Goal: Task Accomplishment & Management: Manage account settings

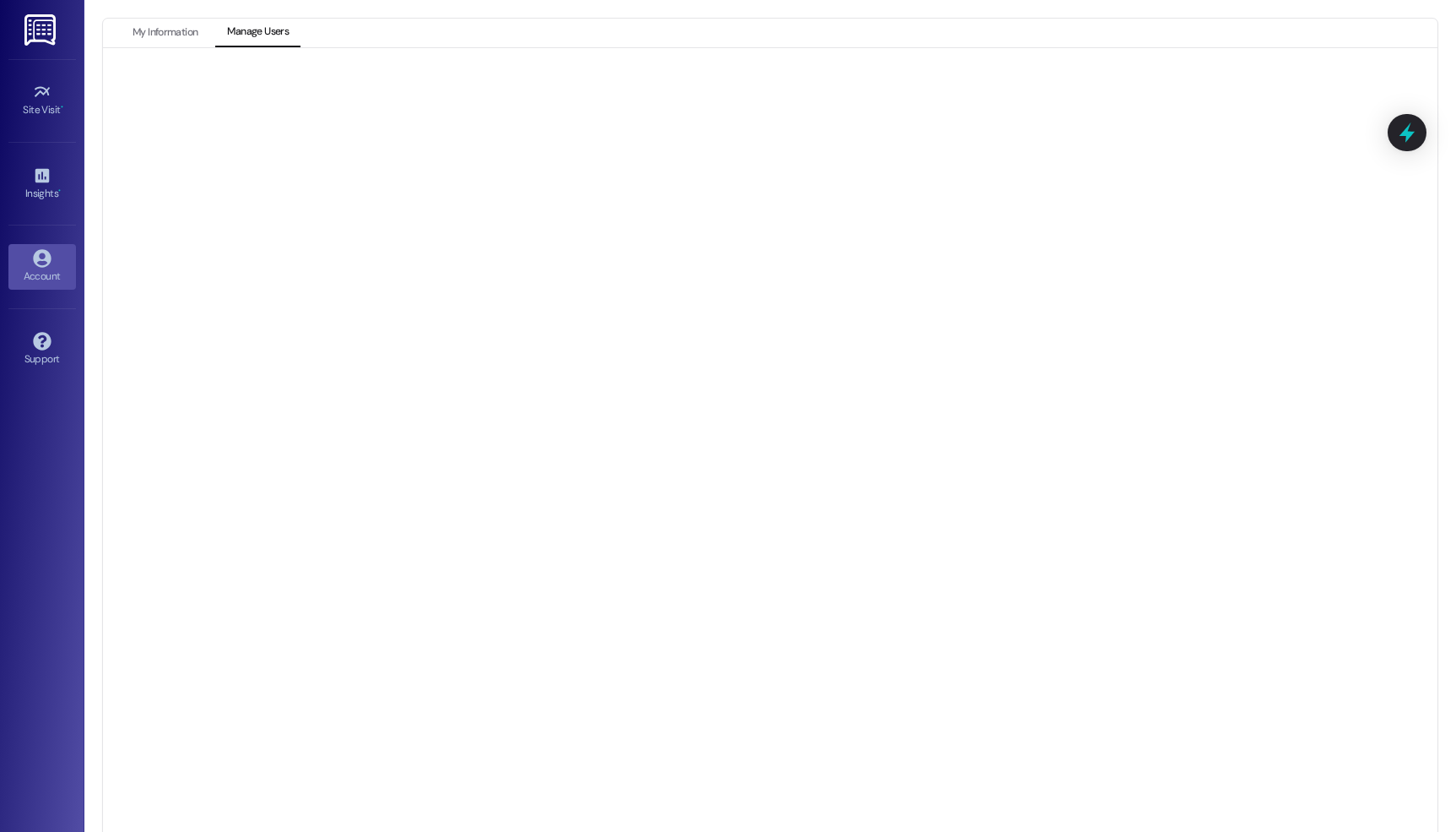
click at [167, 11] on div "My Information Manage Users" at bounding box center [771, 416] width 1372 height 832
click at [162, 30] on button "My Information" at bounding box center [165, 33] width 89 height 29
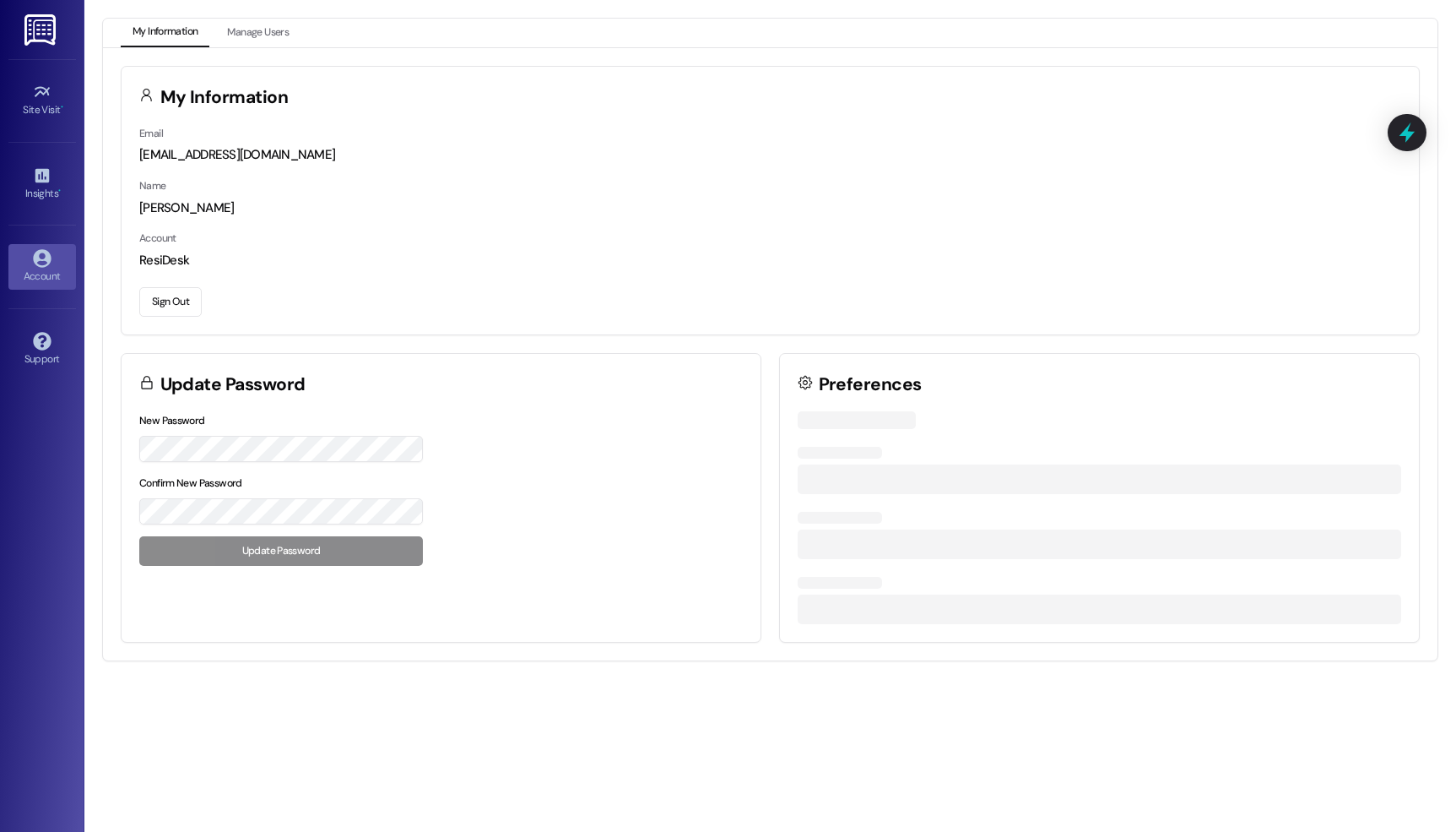
click at [180, 299] on button "Sign Out" at bounding box center [170, 302] width 62 height 30
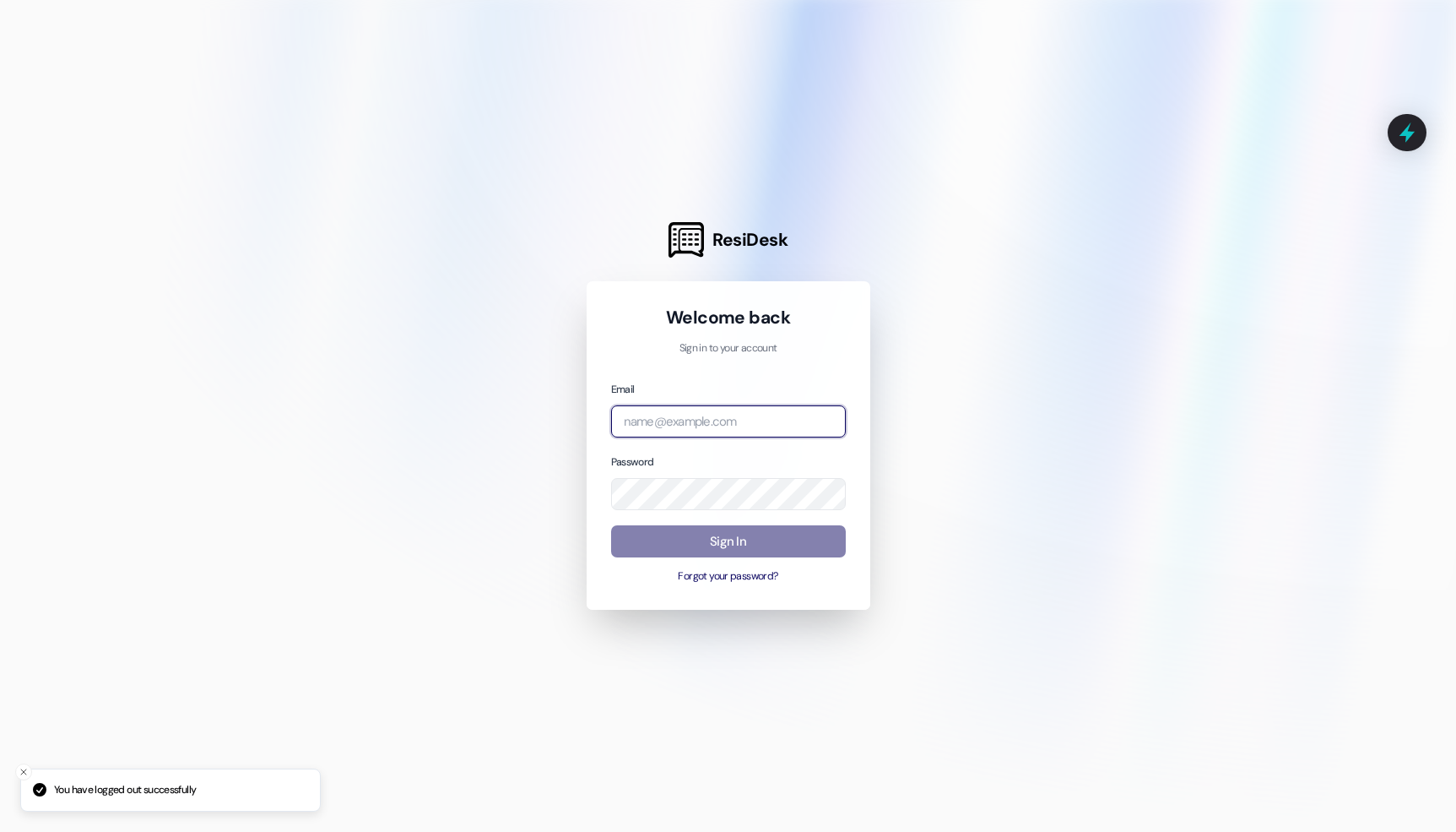
click at [793, 427] on input "email" at bounding box center [728, 422] width 234 height 33
click at [0, 831] on com-1password-button at bounding box center [0, 832] width 0 height 0
type input "[EMAIL_ADDRESS][PERSON_NAME][PERSON_NAME][DOMAIN_NAME]"
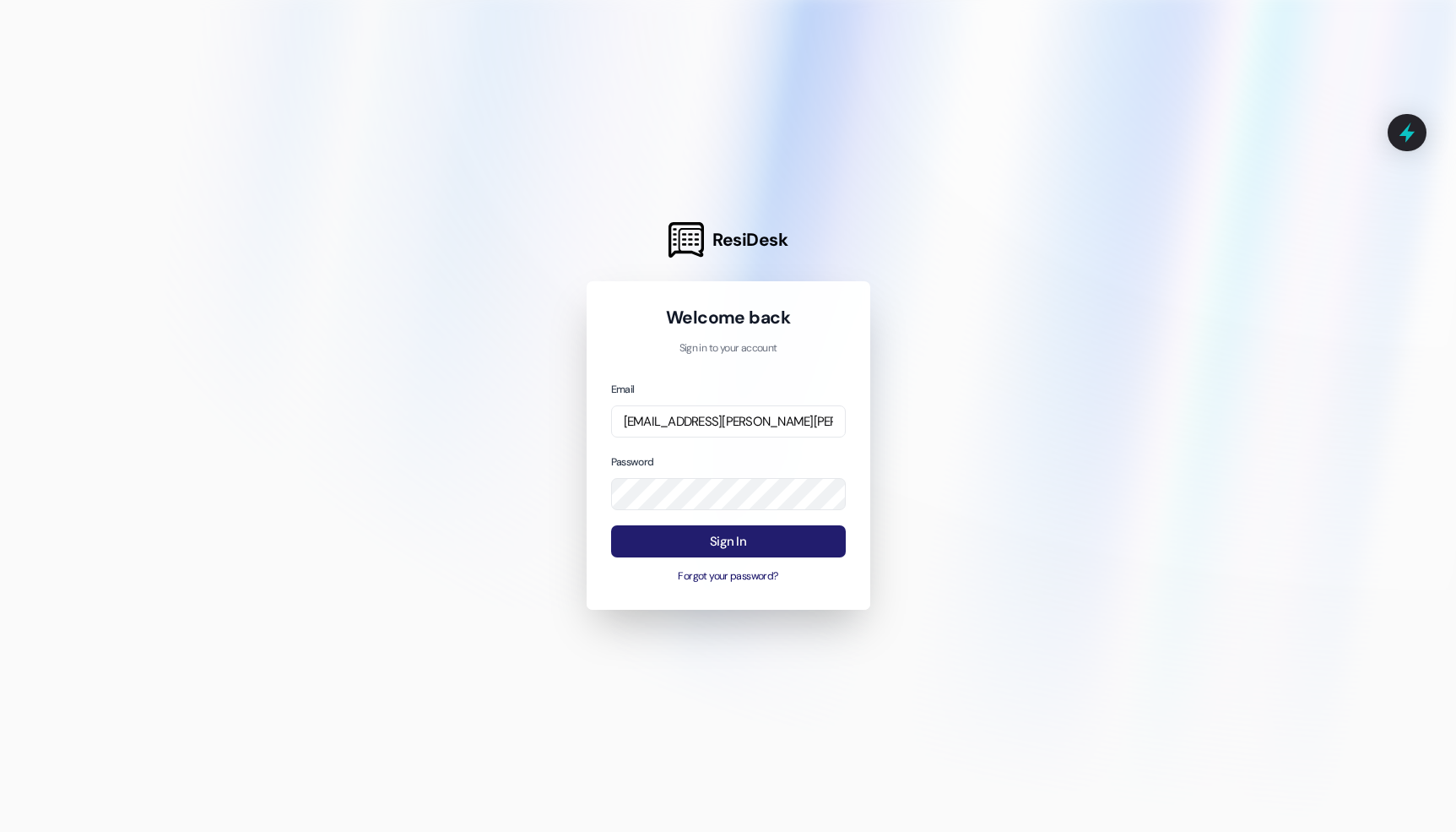
click at [741, 533] on button "Sign In" at bounding box center [728, 542] width 234 height 33
